Goal: Find specific page/section: Find specific page/section

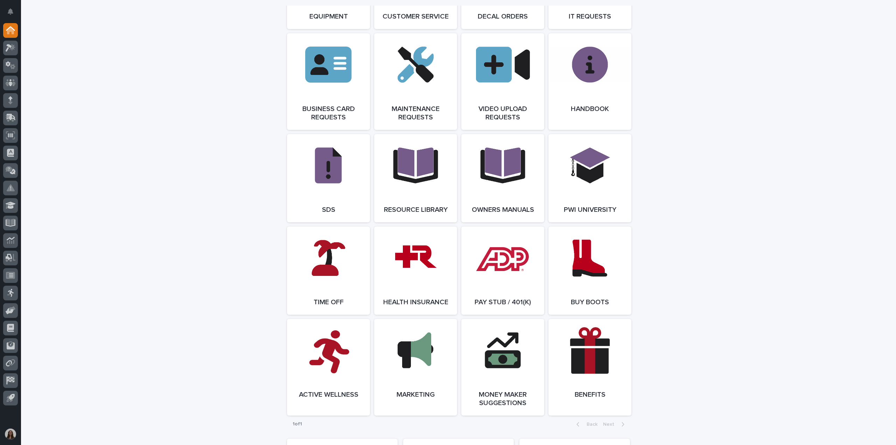
scroll to position [1085, 0]
click at [426, 314] on link "Open Link" at bounding box center [415, 270] width 83 height 88
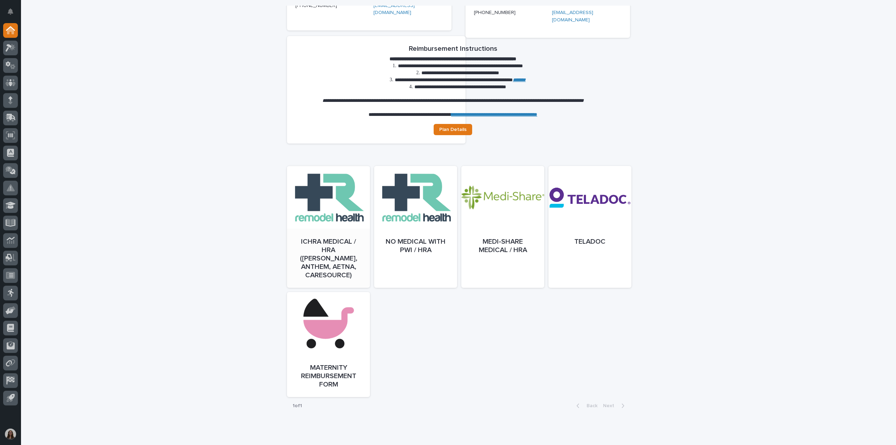
scroll to position [210, 0]
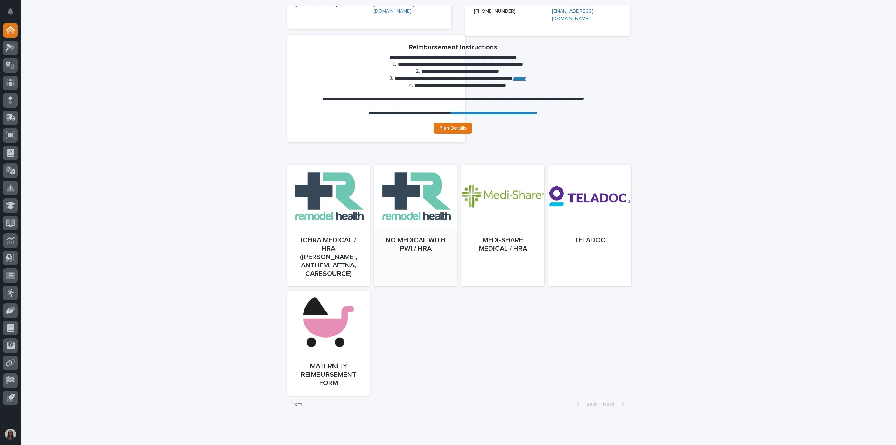
click at [392, 233] on div at bounding box center [415, 232] width 83 height 122
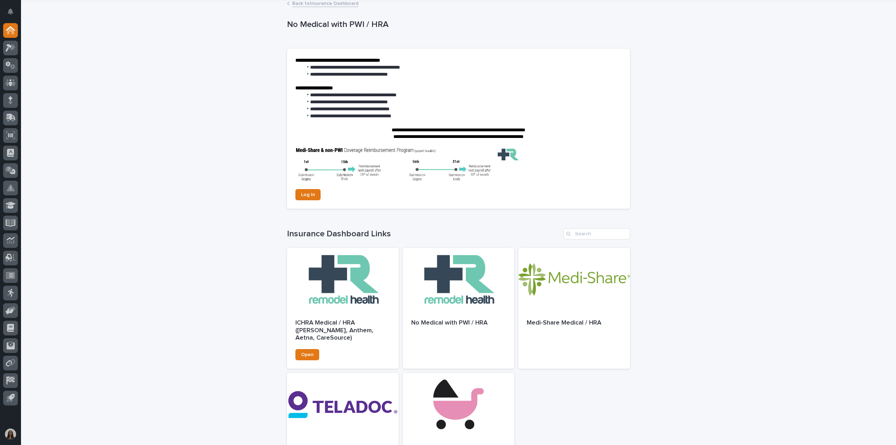
scroll to position [35, 0]
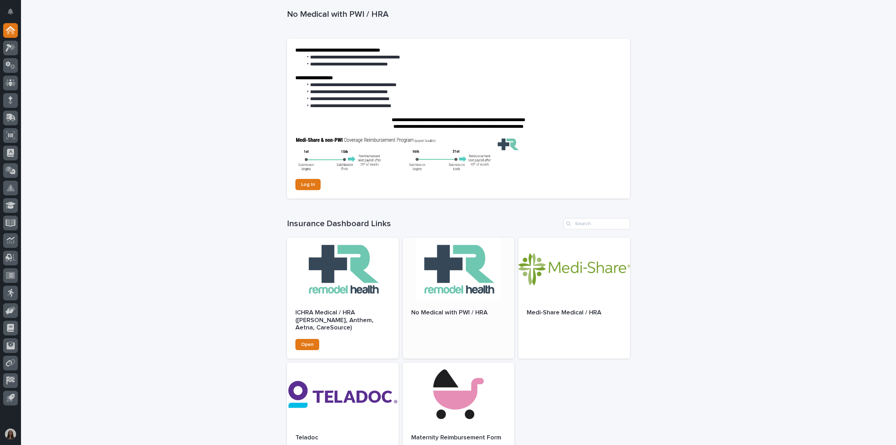
click at [429, 271] on div at bounding box center [459, 269] width 112 height 63
click at [301, 185] on span "Log In" at bounding box center [308, 184] width 14 height 5
